Goal: Transaction & Acquisition: Purchase product/service

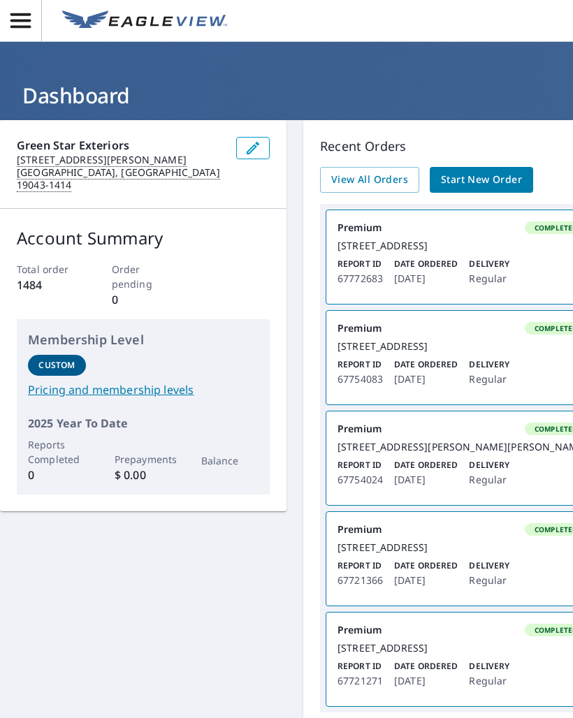
click at [480, 183] on span "Start New Order" at bounding box center [481, 179] width 81 height 17
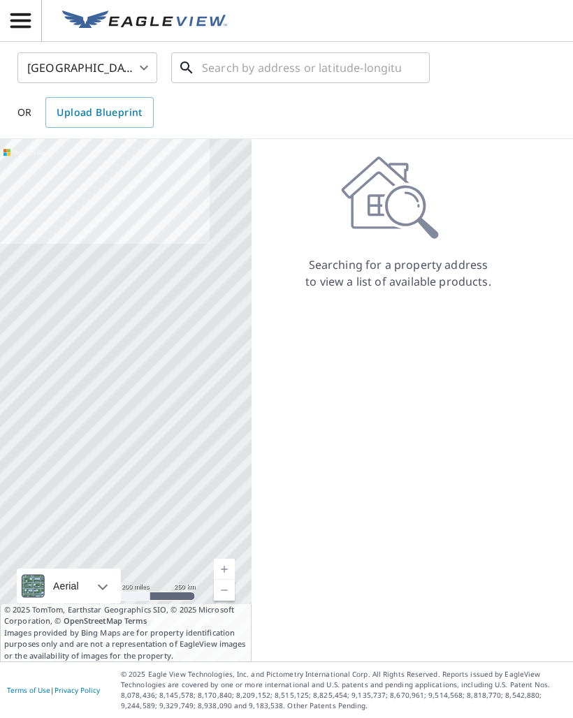
click at [335, 72] on input "text" at bounding box center [301, 67] width 199 height 39
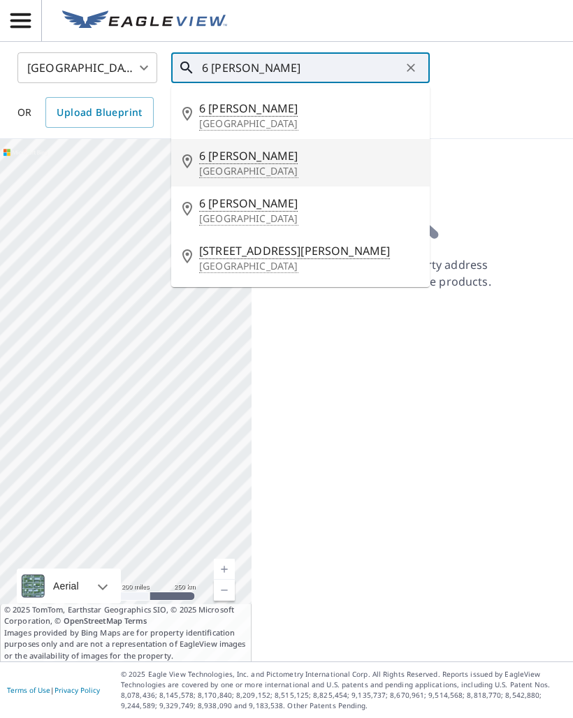
click at [244, 164] on span "6 [PERSON_NAME]" at bounding box center [308, 155] width 219 height 17
type input "[STREET_ADDRESS][PERSON_NAME]"
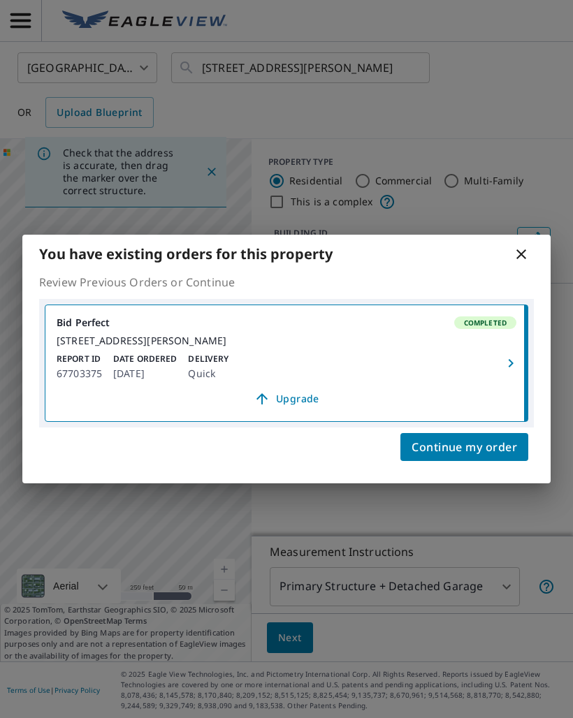
click at [486, 454] on span "Continue my order" at bounding box center [465, 448] width 106 height 20
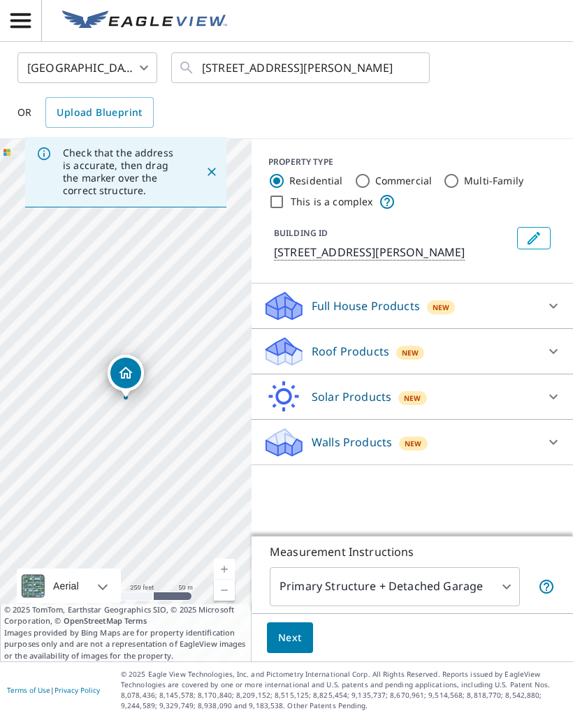
click at [363, 357] on p "Roof Products" at bounding box center [351, 351] width 78 height 17
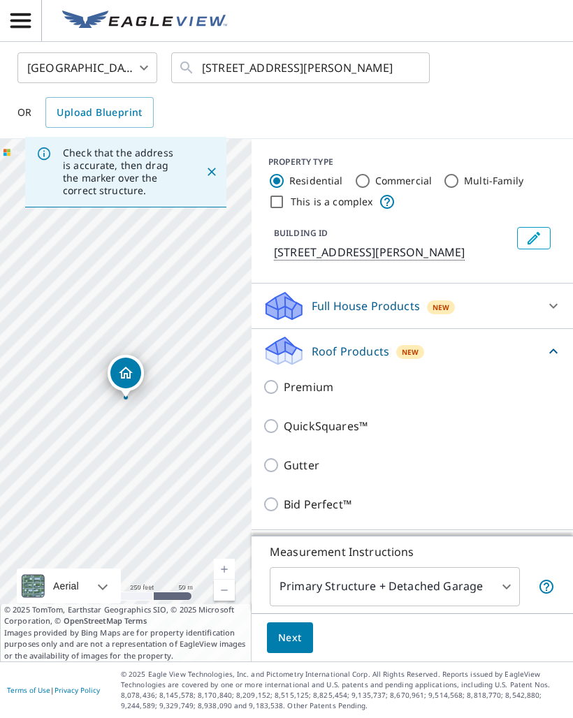
click at [275, 386] on input "Premium" at bounding box center [273, 387] width 21 height 17
checkbox input "true"
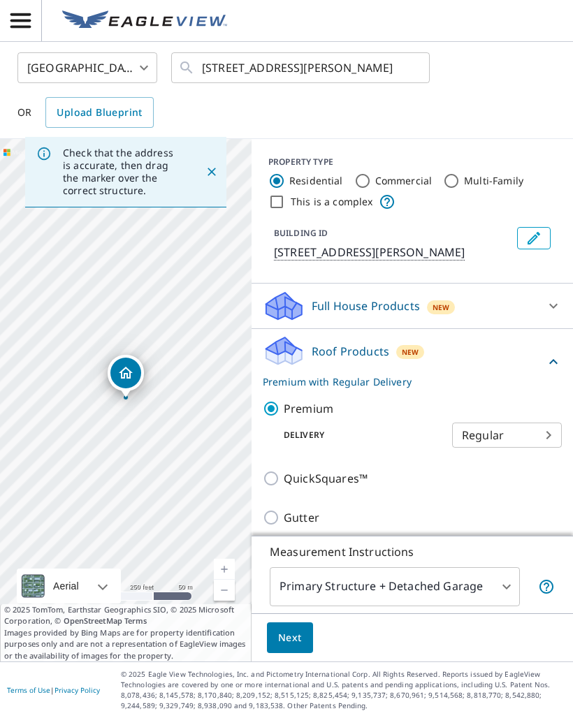
click at [435, 590] on body "GB GB [GEOGRAPHIC_DATA] US ​ [STREET_ADDRESS][PERSON_NAME] ​ OR Upload Blueprin…" at bounding box center [286, 359] width 573 height 718
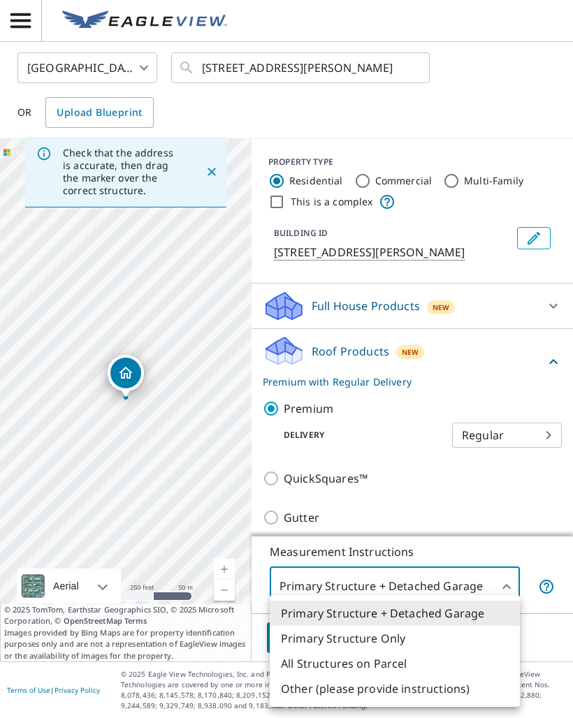
click at [393, 642] on li "Primary Structure Only" at bounding box center [395, 638] width 250 height 25
type input "2"
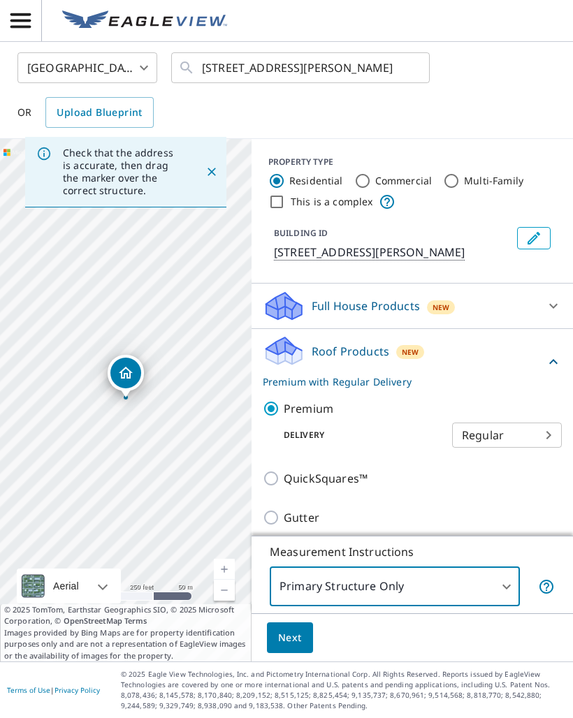
click at [303, 635] on button "Next" at bounding box center [290, 638] width 46 height 31
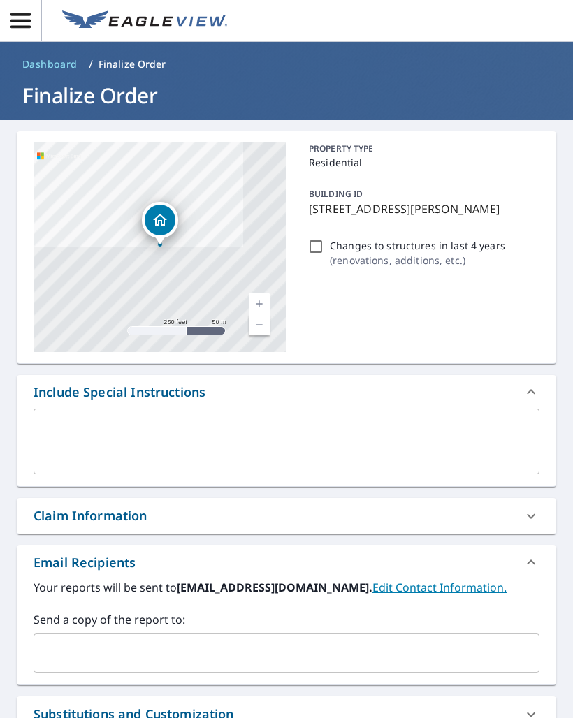
click at [319, 246] on input "Changes to structures in last 4 years ( renovations, additions, etc. )" at bounding box center [316, 246] width 17 height 17
checkbox input "true"
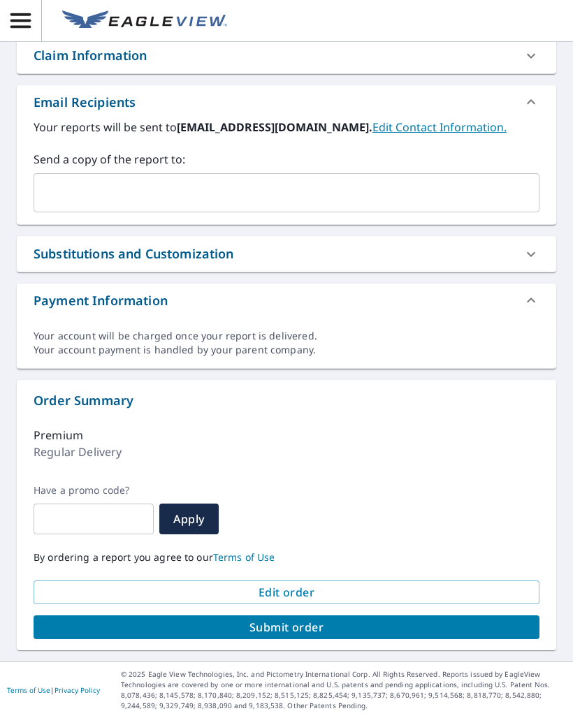
click at [296, 629] on span "Submit order" at bounding box center [287, 627] width 484 height 15
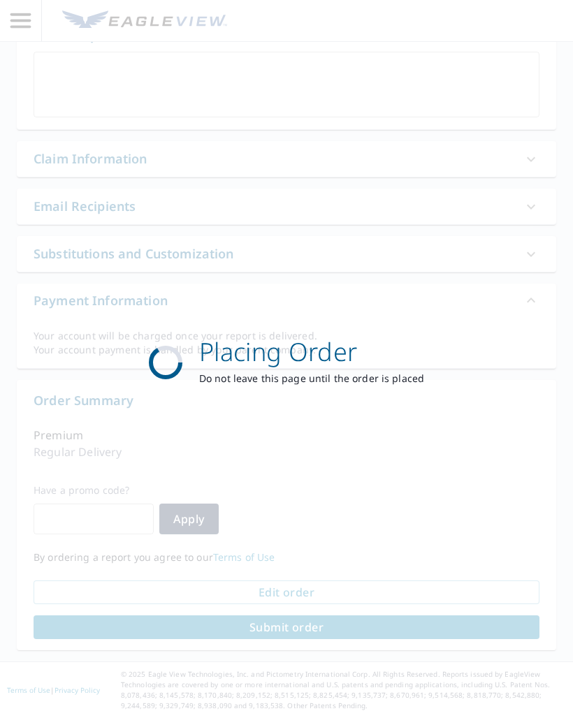
scroll to position [357, 0]
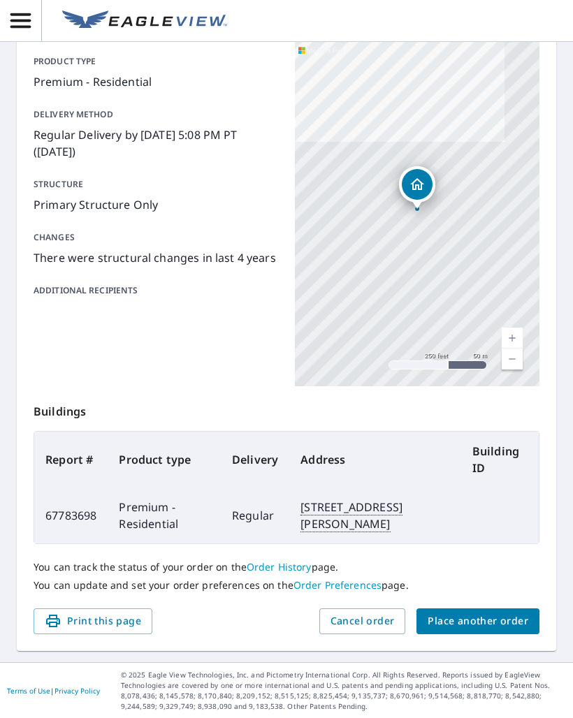
click at [496, 623] on span "Place another order" at bounding box center [478, 621] width 101 height 17
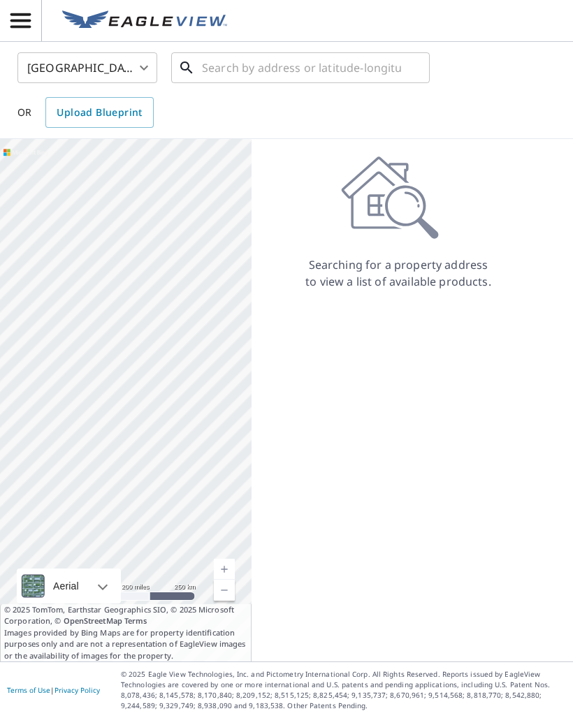
click at [216, 70] on input "text" at bounding box center [301, 67] width 199 height 39
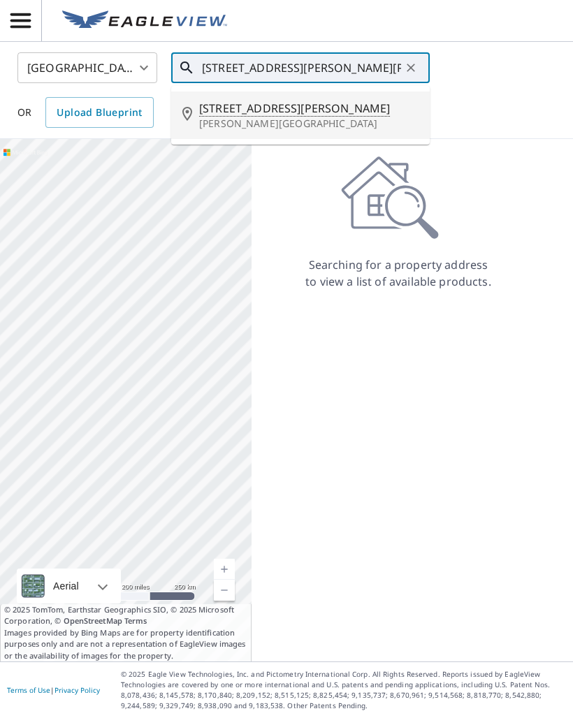
click at [266, 120] on p "[PERSON_NAME][GEOGRAPHIC_DATA]" at bounding box center [308, 124] width 219 height 14
type input "[STREET_ADDRESS][PERSON_NAME][PERSON_NAME]"
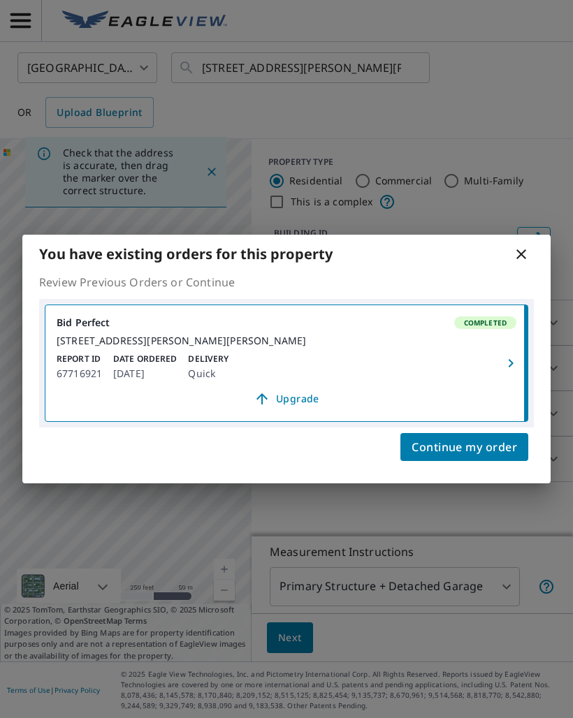
click at [479, 454] on span "Continue my order" at bounding box center [465, 448] width 106 height 20
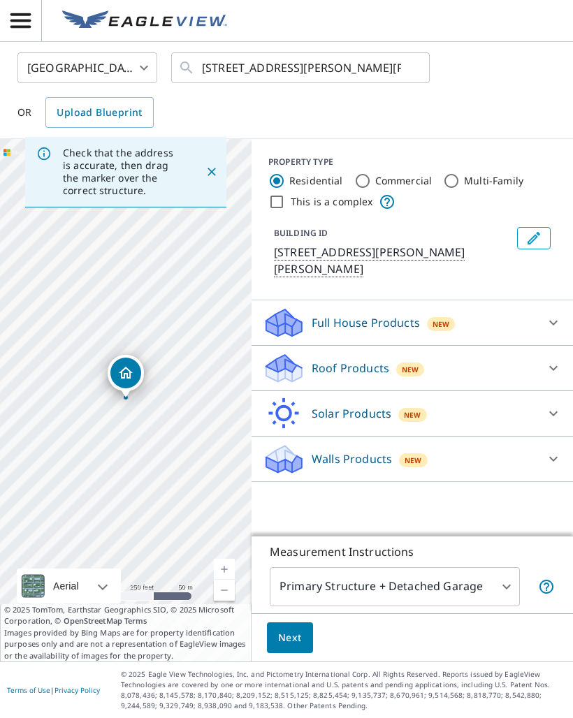
click at [382, 360] on p "Roof Products" at bounding box center [351, 368] width 78 height 17
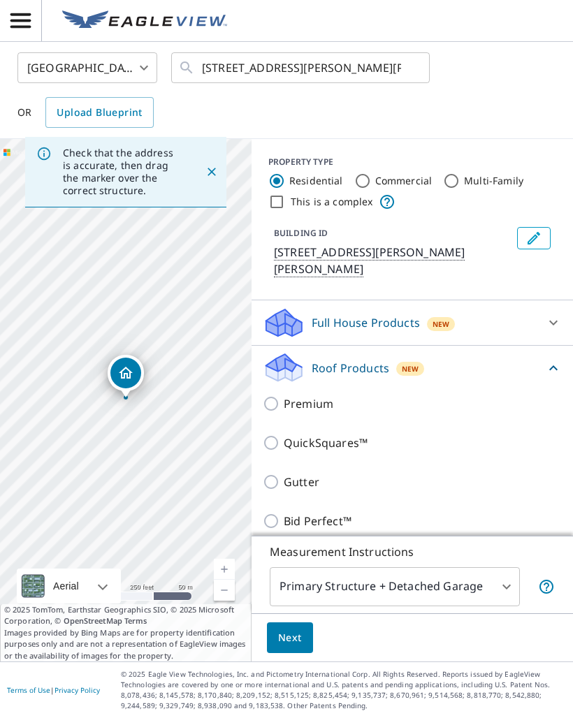
click at [275, 396] on input "Premium" at bounding box center [273, 404] width 21 height 17
checkbox input "true"
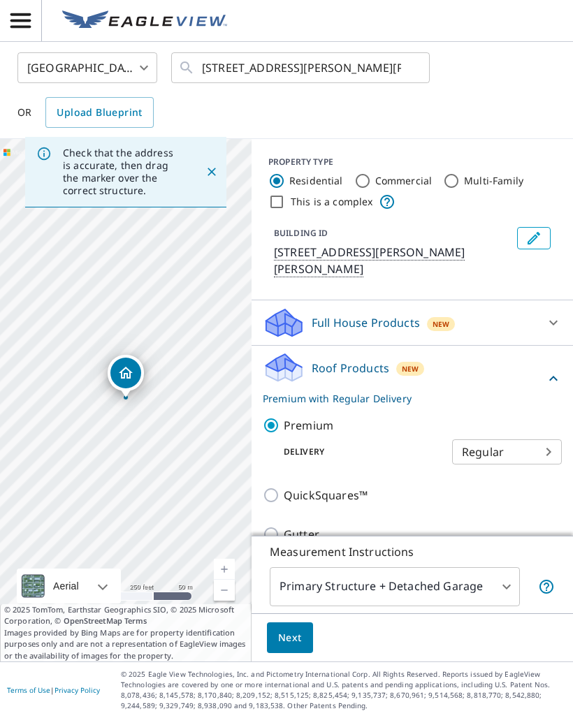
click at [421, 592] on body "GB GB [GEOGRAPHIC_DATA] US ​ [STREET_ADDRESS][PERSON_NAME][PERSON_NAME] ​ OR Up…" at bounding box center [286, 359] width 573 height 718
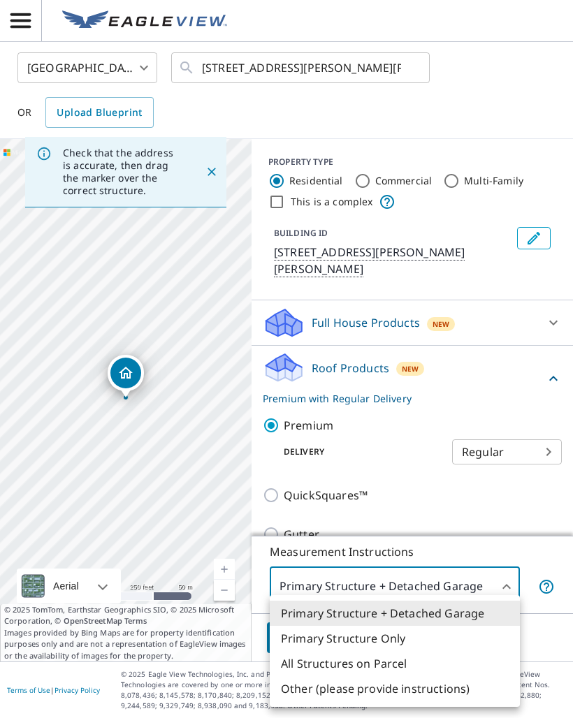
click at [398, 646] on li "Primary Structure Only" at bounding box center [395, 638] width 250 height 25
type input "2"
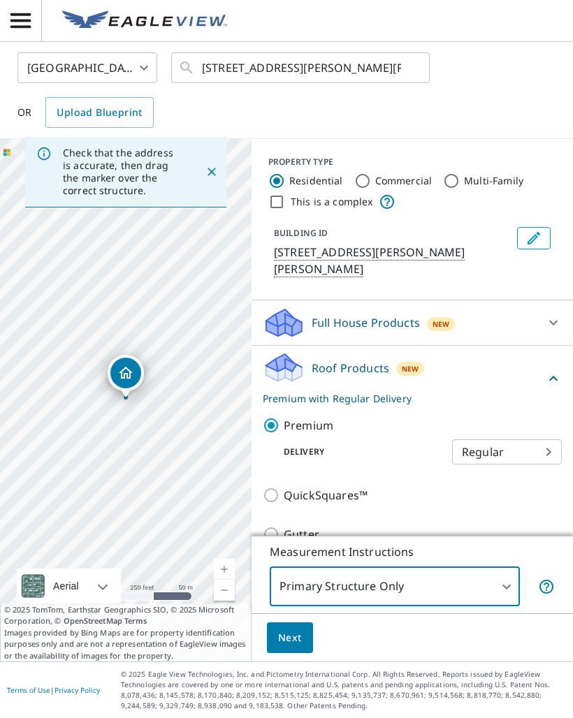
click at [304, 646] on button "Next" at bounding box center [290, 638] width 46 height 31
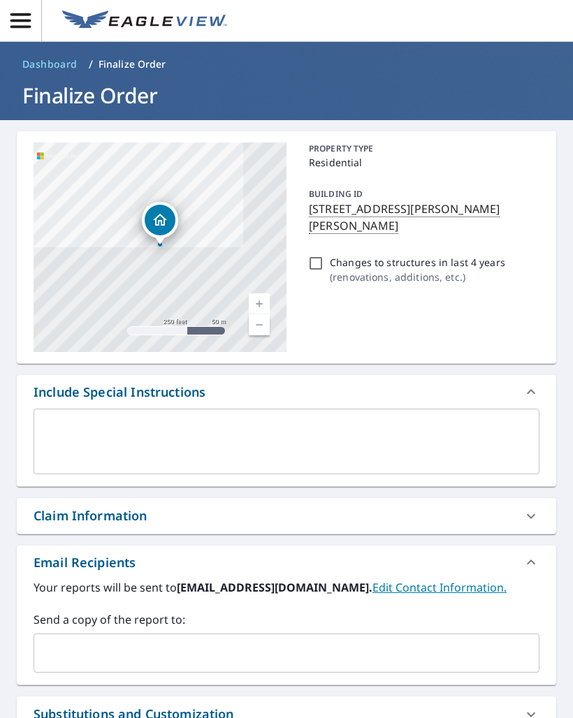
click at [321, 255] on input "Changes to structures in last 4 years ( renovations, additions, etc. )" at bounding box center [316, 263] width 17 height 17
checkbox input "true"
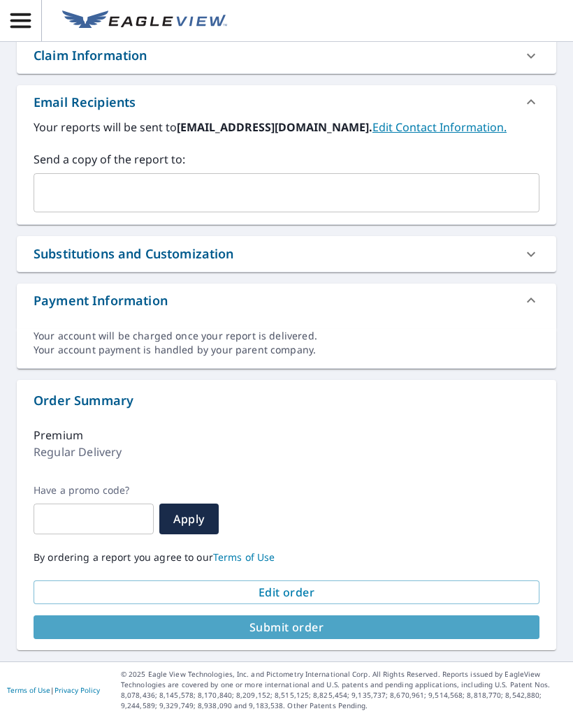
click at [320, 629] on span "Submit order" at bounding box center [287, 627] width 484 height 15
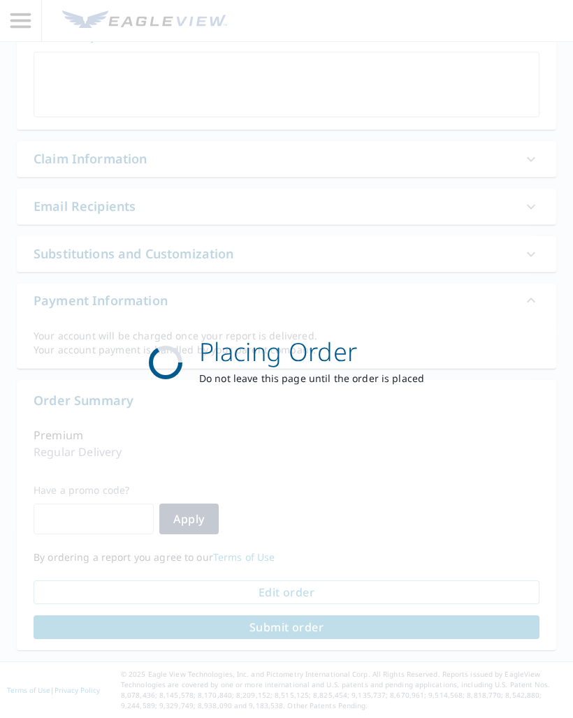
scroll to position [357, 0]
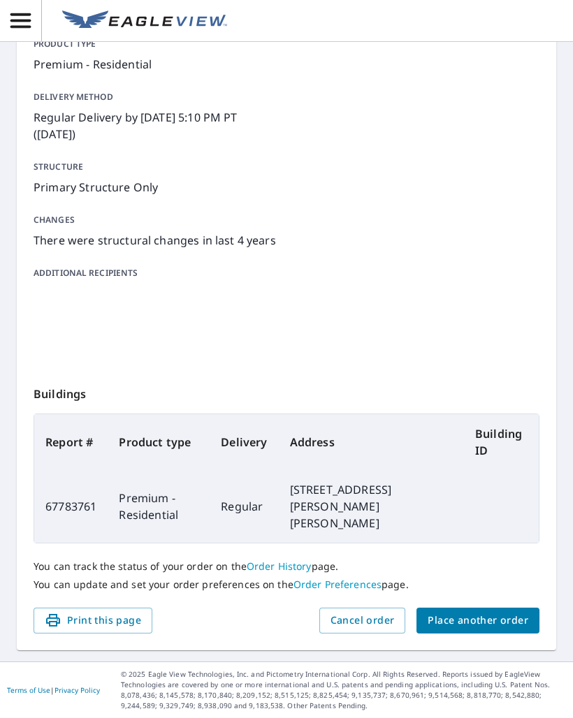
scroll to position [149, 0]
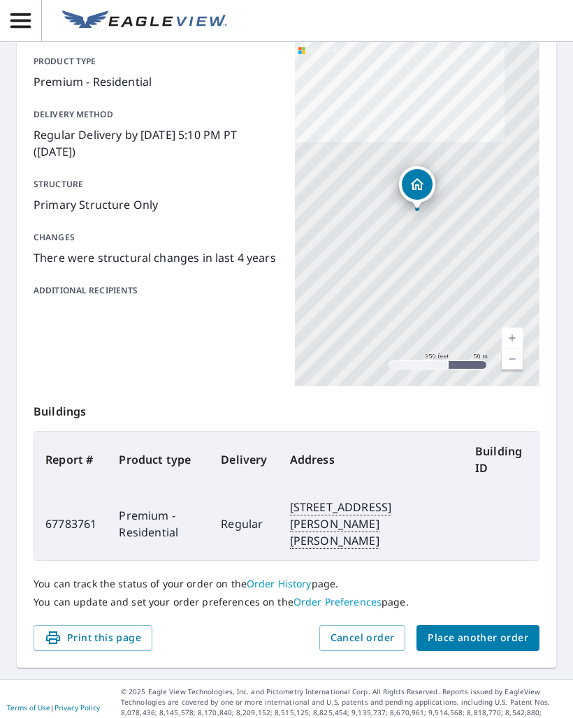
click at [496, 630] on span "Place another order" at bounding box center [478, 638] width 101 height 17
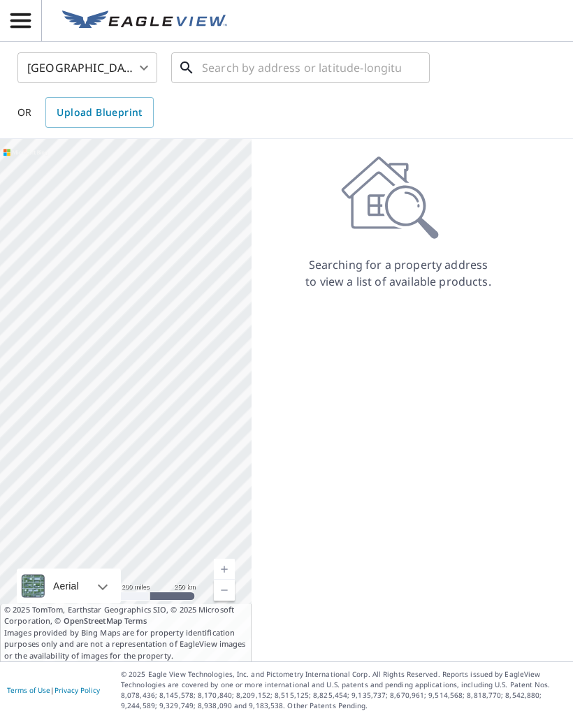
click at [220, 70] on input "text" at bounding box center [301, 67] width 199 height 39
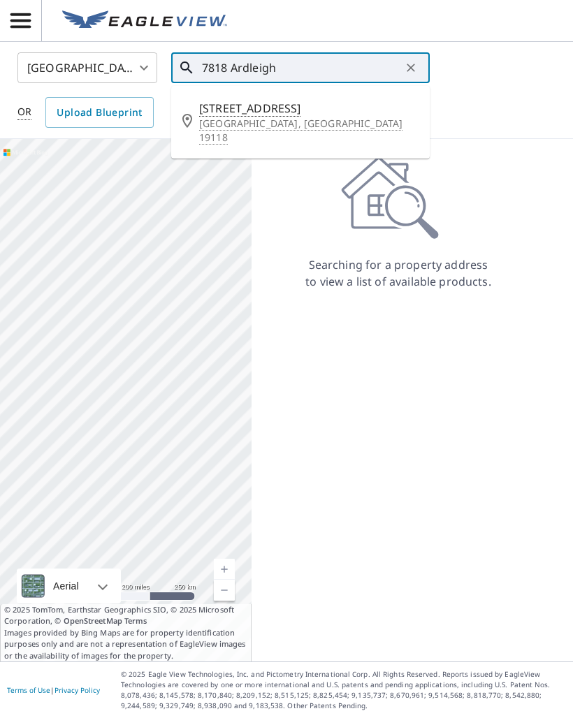
click at [269, 119] on p "[GEOGRAPHIC_DATA], [GEOGRAPHIC_DATA] 19118" at bounding box center [308, 131] width 219 height 28
type input "[STREET_ADDRESS]"
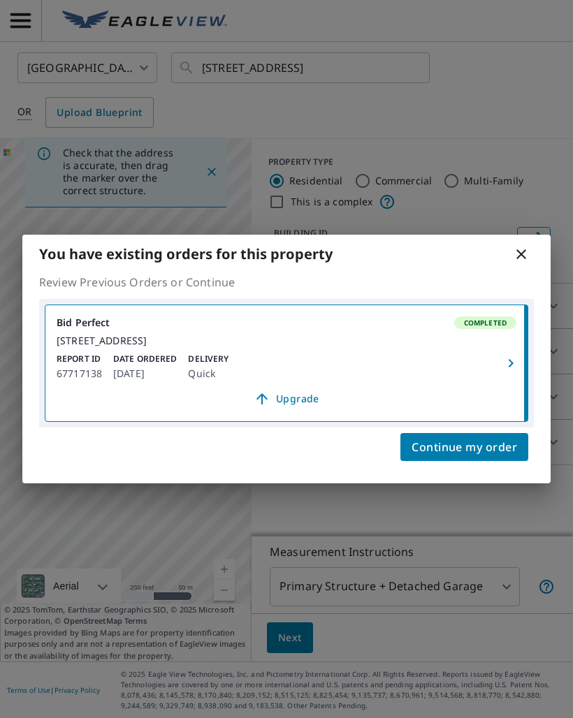
click at [486, 451] on span "Continue my order" at bounding box center [465, 448] width 106 height 20
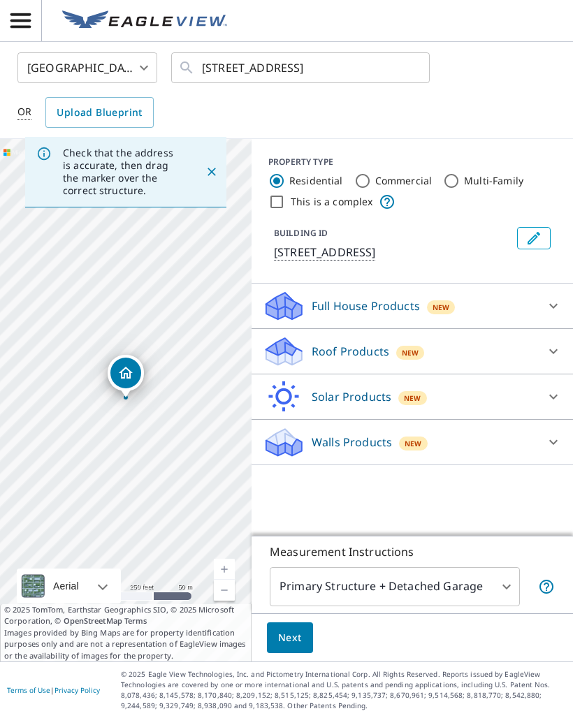
click at [368, 360] on div "Roof Products New" at bounding box center [400, 351] width 274 height 33
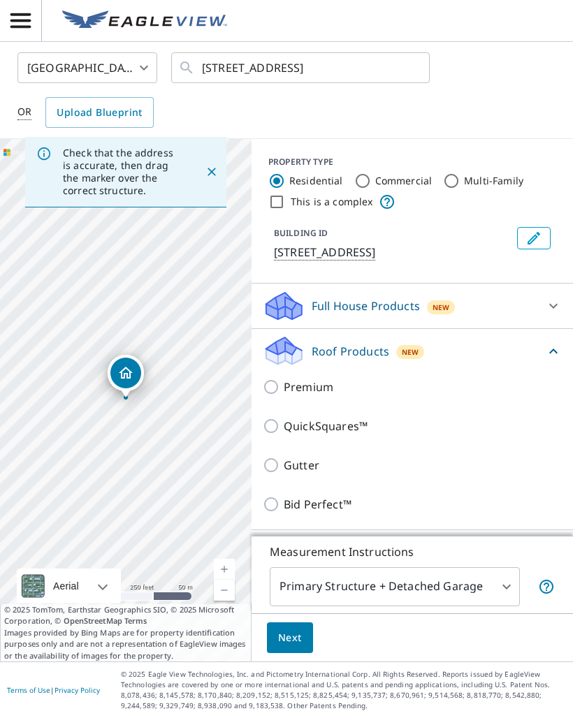
click at [279, 386] on input "Premium" at bounding box center [273, 387] width 21 height 17
checkbox input "true"
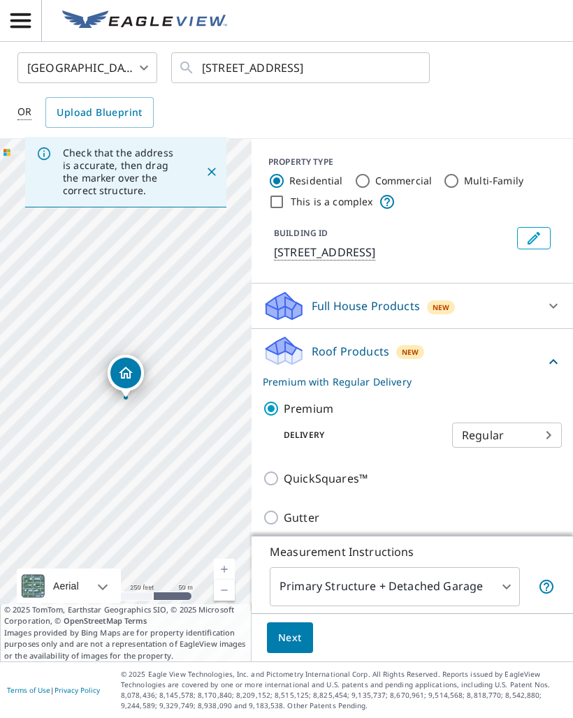
click at [433, 584] on body "GB GB [GEOGRAPHIC_DATA] US ​ [STREET_ADDRESS] ​ OR Upload Blueprint Check that …" at bounding box center [286, 359] width 573 height 718
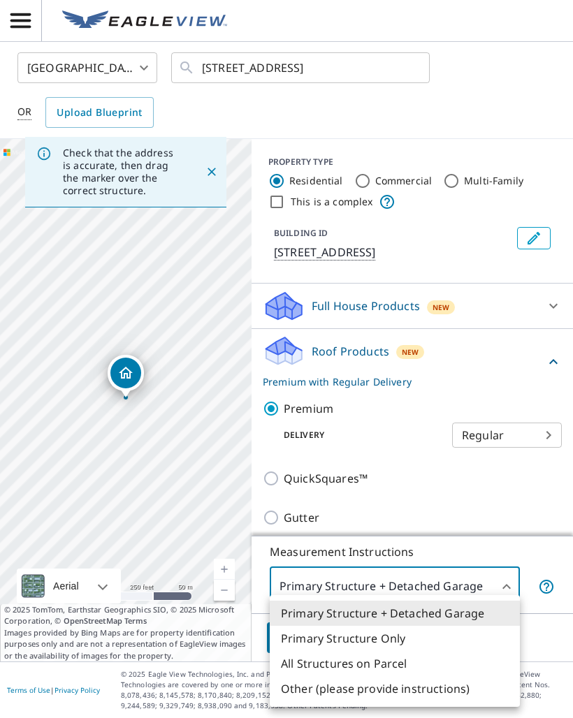
click at [391, 641] on li "Primary Structure Only" at bounding box center [395, 638] width 250 height 25
type input "2"
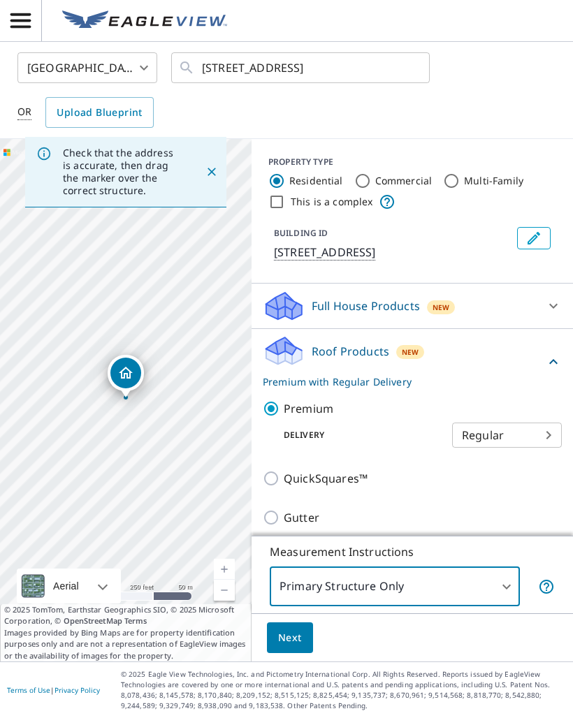
click at [305, 633] on button "Next" at bounding box center [290, 638] width 46 height 31
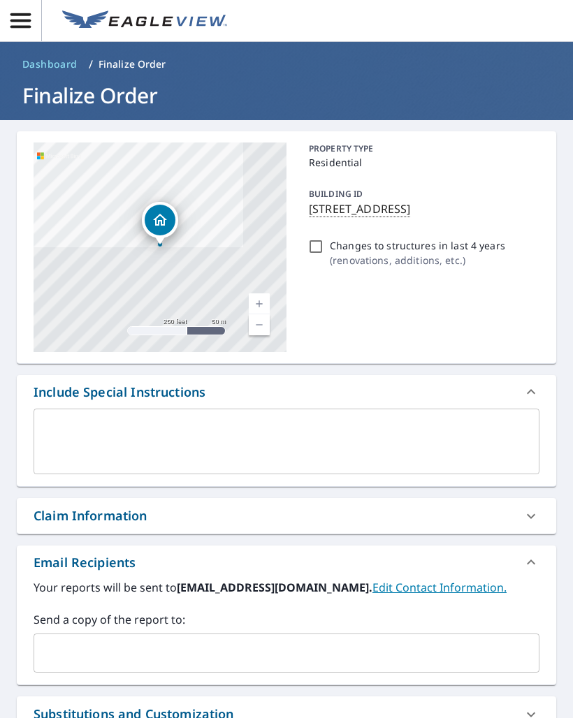
click at [323, 251] on input "Changes to structures in last 4 years ( renovations, additions, etc. )" at bounding box center [316, 246] width 17 height 17
checkbox input "true"
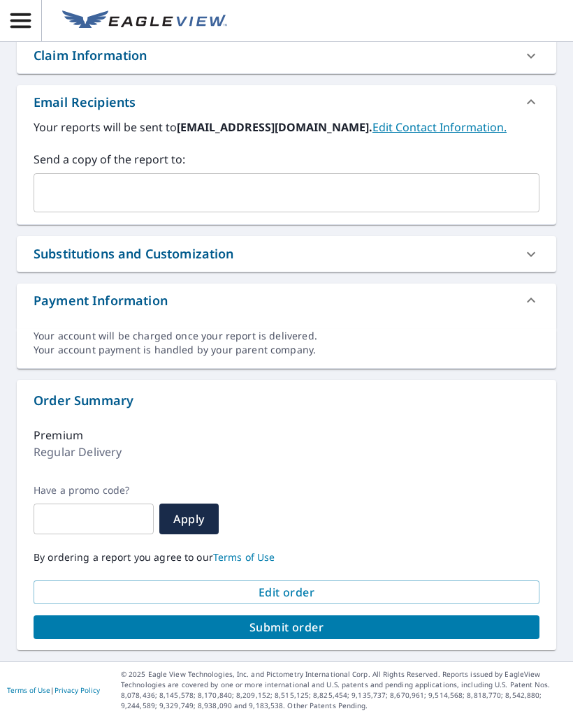
click at [336, 627] on span "Submit order" at bounding box center [287, 627] width 484 height 15
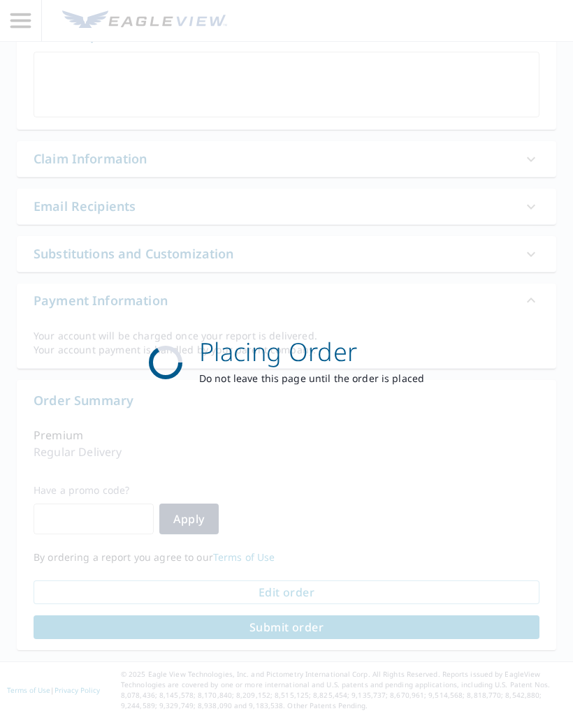
scroll to position [357, 0]
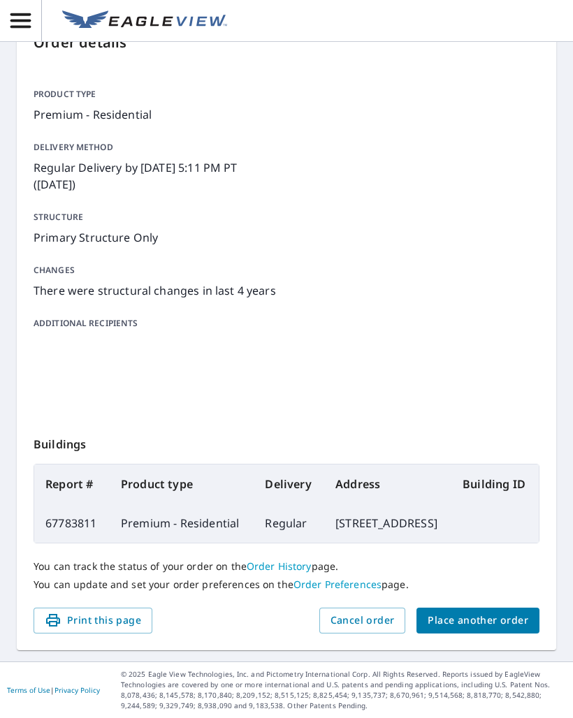
scroll to position [149, 0]
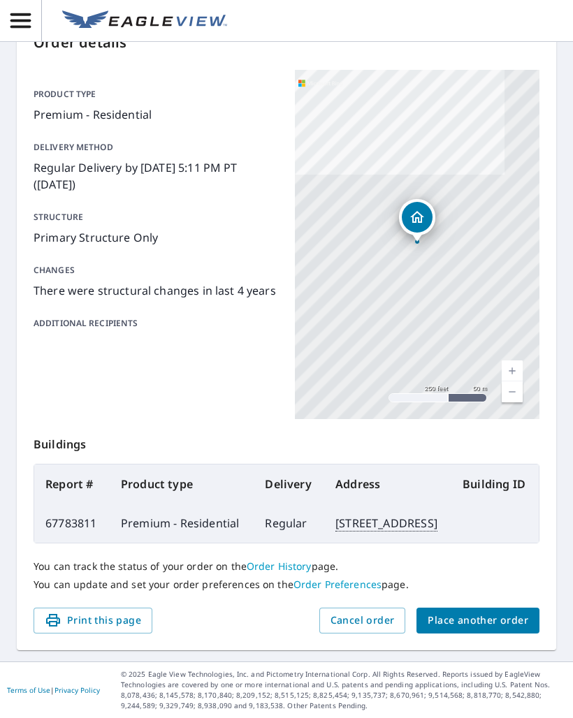
click at [490, 621] on span "Place another order" at bounding box center [478, 620] width 101 height 17
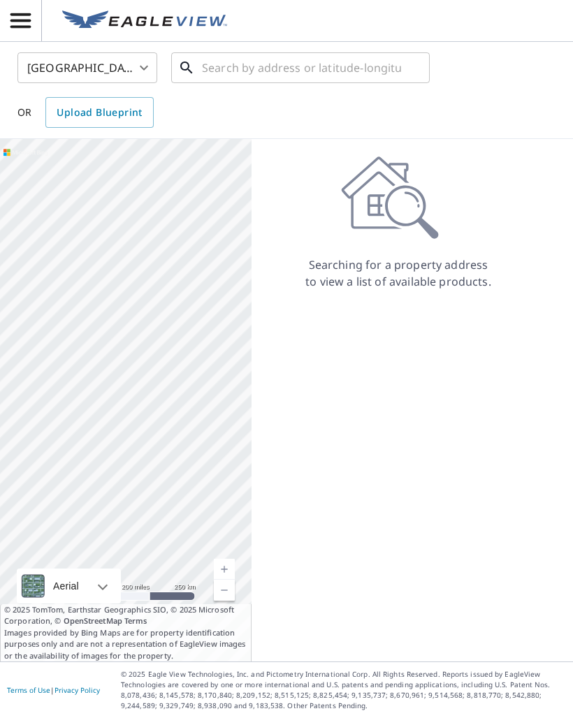
click at [313, 75] on input "text" at bounding box center [301, 67] width 199 height 39
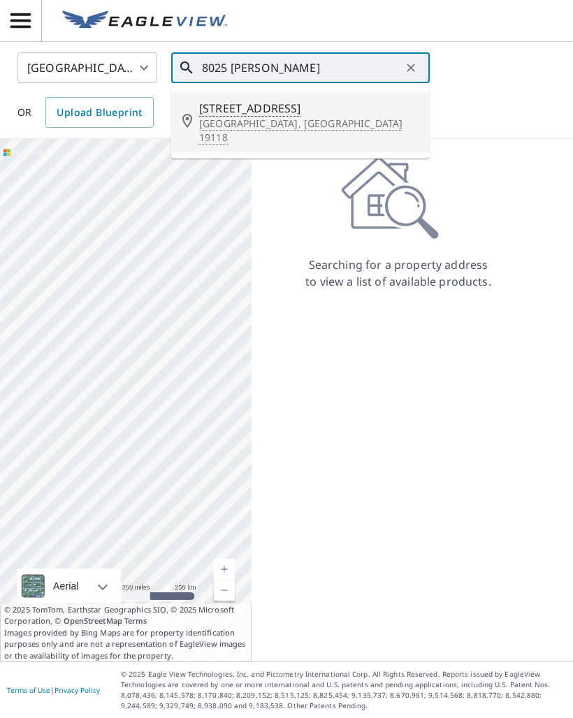
click at [251, 108] on span "[STREET_ADDRESS]" at bounding box center [308, 108] width 219 height 17
type input "[STREET_ADDRESS]"
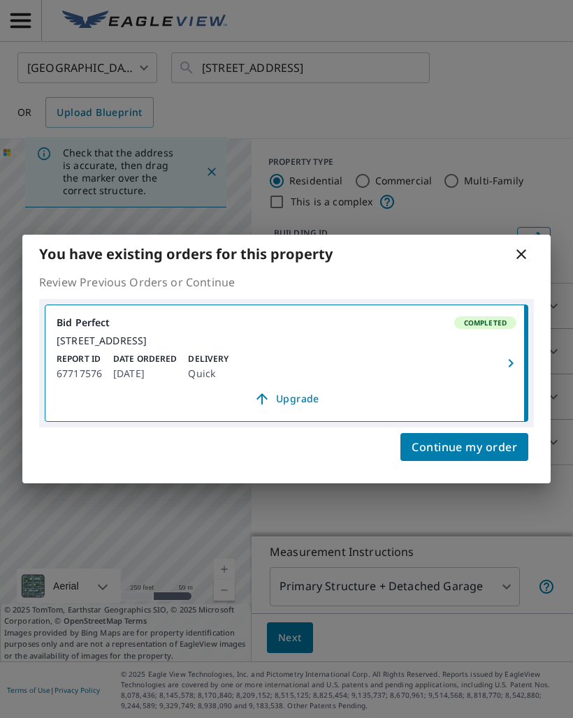
click at [448, 456] on span "Continue my order" at bounding box center [465, 448] width 106 height 20
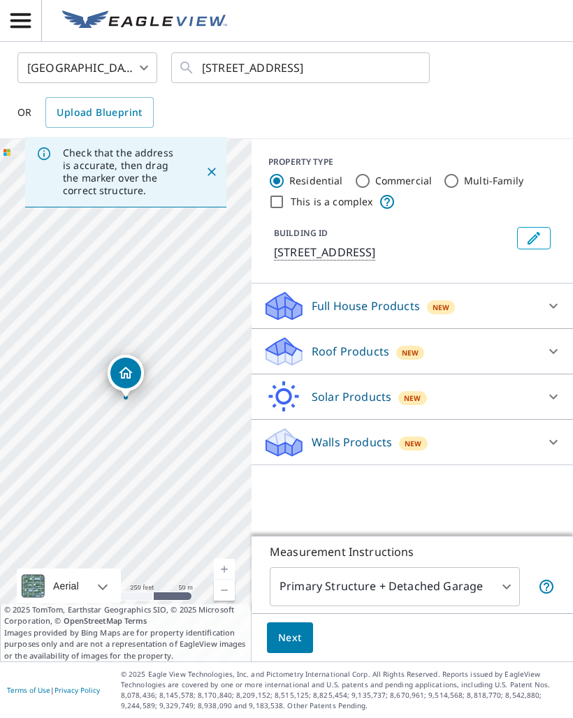
click at [376, 341] on div "Roof Products New" at bounding box center [400, 351] width 274 height 33
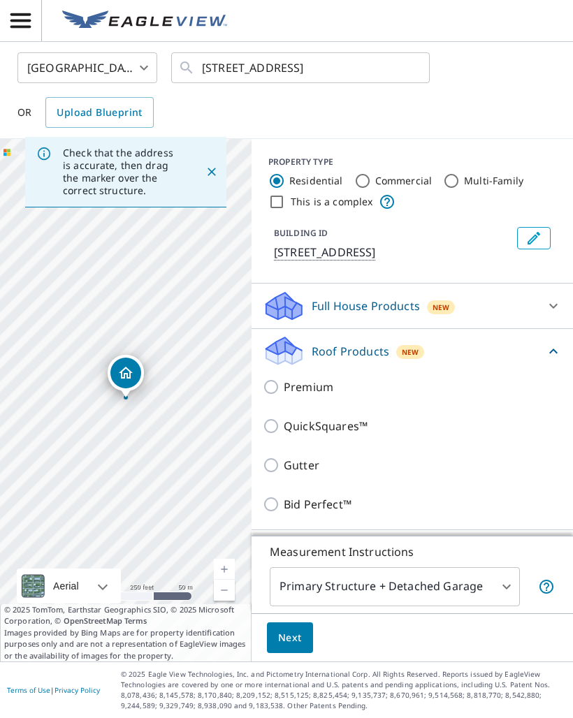
click at [280, 388] on input "Premium" at bounding box center [273, 387] width 21 height 17
checkbox input "true"
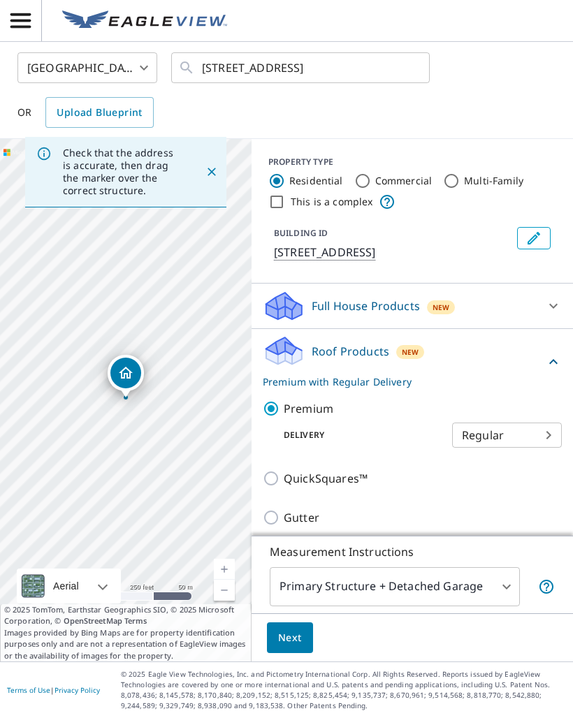
click at [393, 583] on body "GB GB [GEOGRAPHIC_DATA] US ​ [STREET_ADDRESS] ​ OR Upload Blueprint Check that …" at bounding box center [286, 359] width 573 height 718
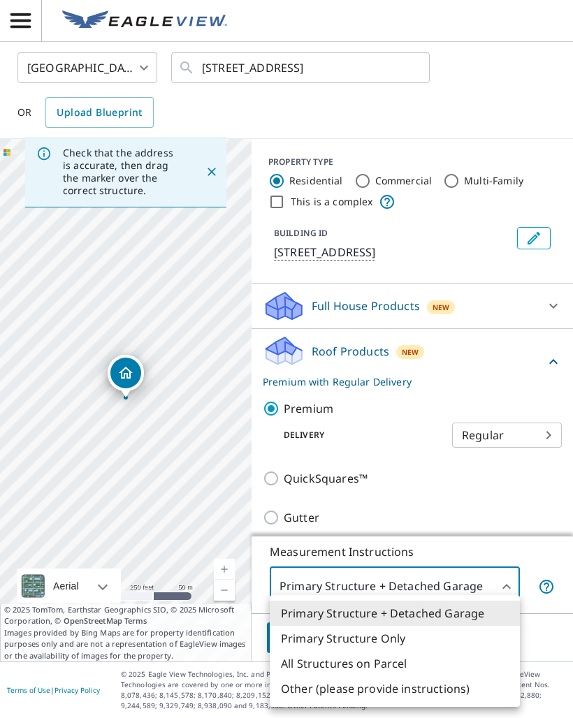
click at [384, 636] on li "Primary Structure Only" at bounding box center [395, 638] width 250 height 25
type input "2"
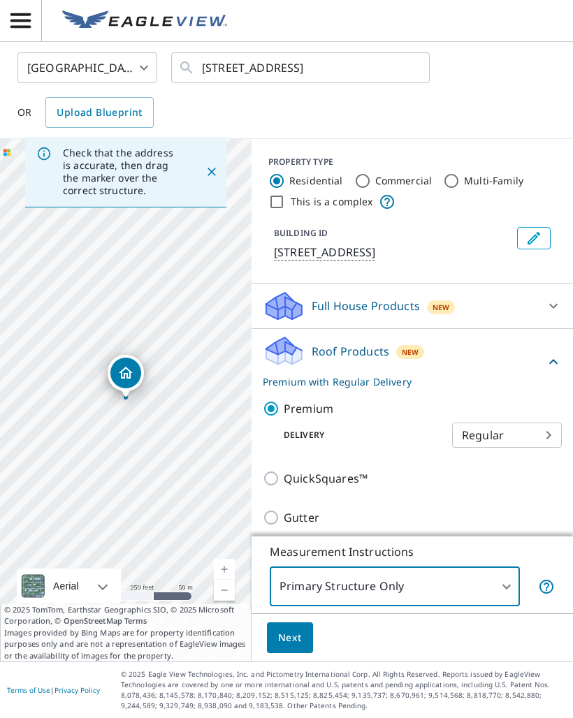
click at [303, 638] on button "Next" at bounding box center [290, 638] width 46 height 31
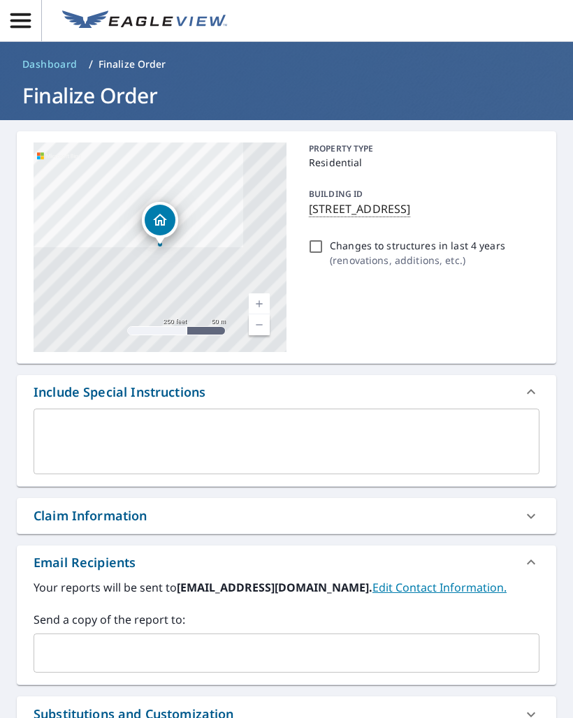
click at [323, 248] on input "Changes to structures in last 4 years ( renovations, additions, etc. )" at bounding box center [316, 246] width 17 height 17
checkbox input "true"
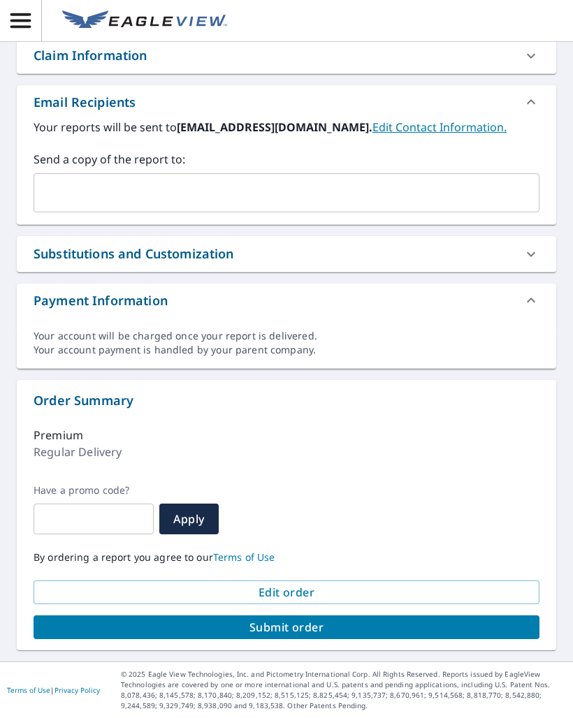
click at [291, 630] on span "Submit order" at bounding box center [287, 627] width 484 height 15
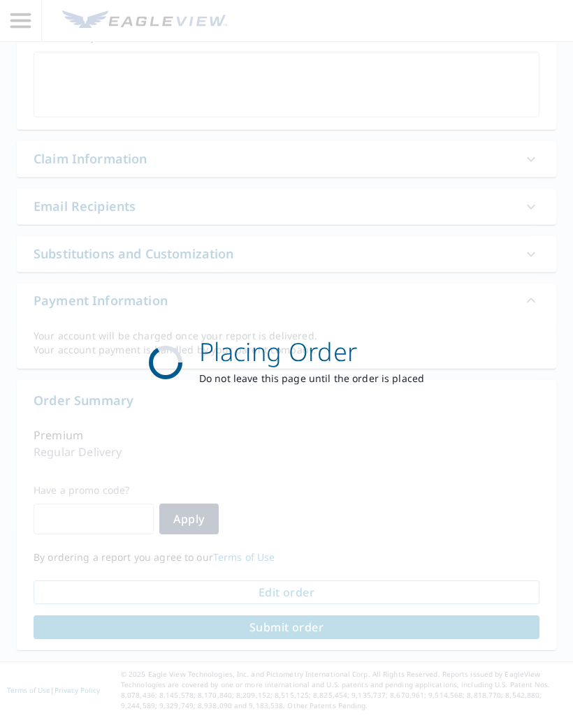
scroll to position [357, 0]
